Goal: Task Accomplishment & Management: Use online tool/utility

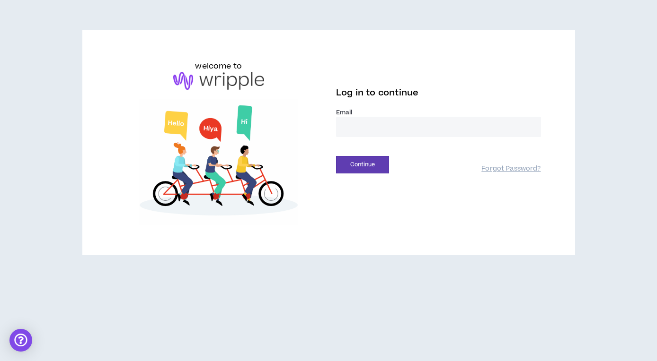
type input "**********"
click at [362, 165] on button "Continue" at bounding box center [362, 165] width 53 height 18
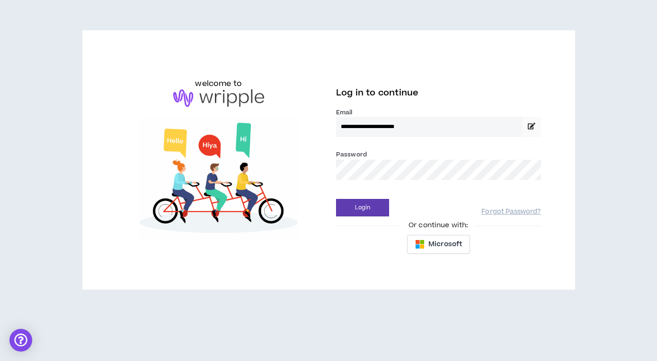
click at [383, 244] on div "Microsoft" at bounding box center [438, 244] width 205 height 19
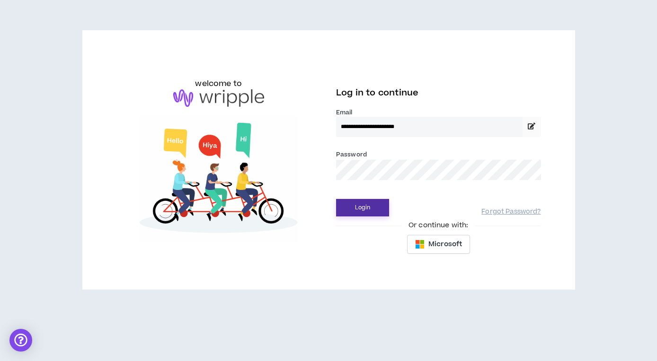
click at [356, 208] on button "Login" at bounding box center [362, 208] width 53 height 18
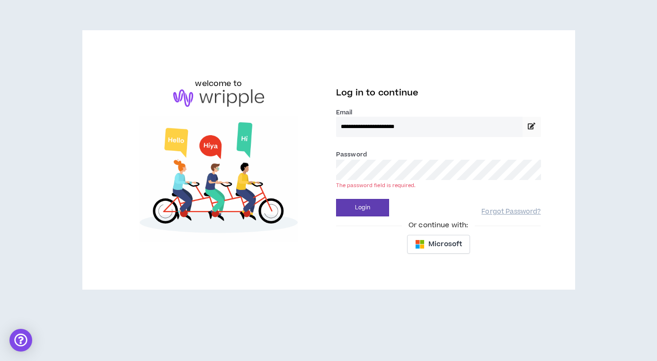
click at [362, 208] on button "Login" at bounding box center [362, 208] width 53 height 18
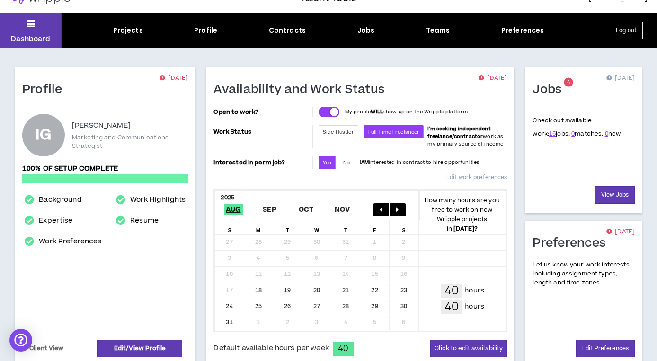
scroll to position [34, 0]
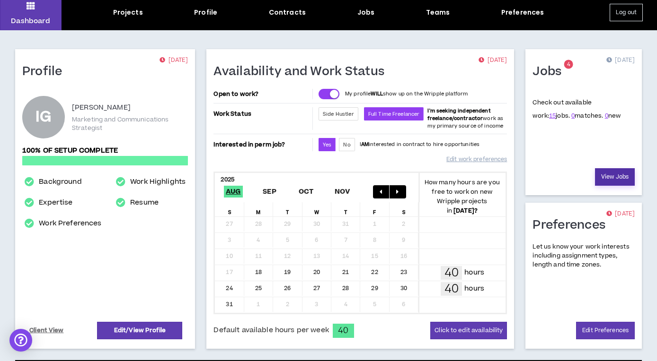
click at [608, 174] on link "View Jobs" at bounding box center [615, 177] width 40 height 18
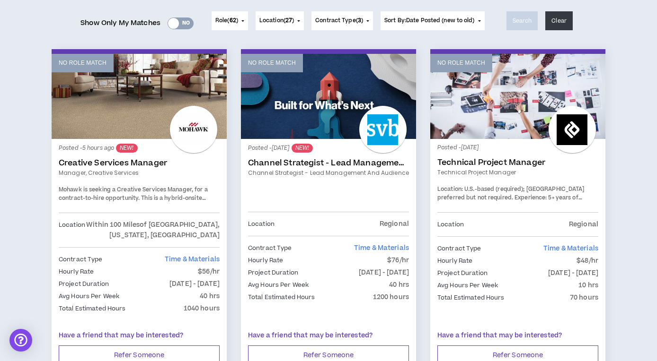
scroll to position [122, 0]
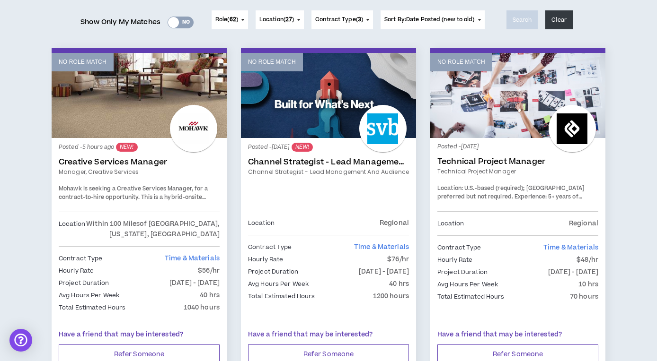
click at [366, 160] on link "Channel Strategist - Lead Management and Audience" at bounding box center [328, 162] width 161 height 9
